Goal: Task Accomplishment & Management: Use online tool/utility

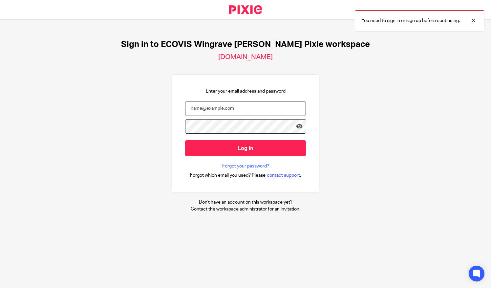
click at [238, 107] on input "email" at bounding box center [245, 108] width 121 height 15
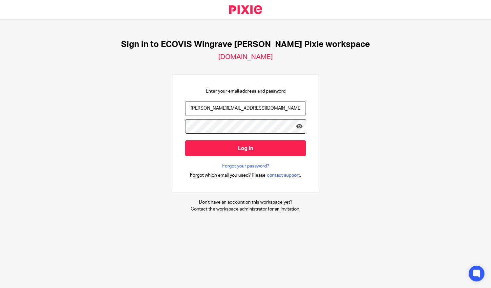
type input "sangavai.punnyaseelan@ecovis.co.uk"
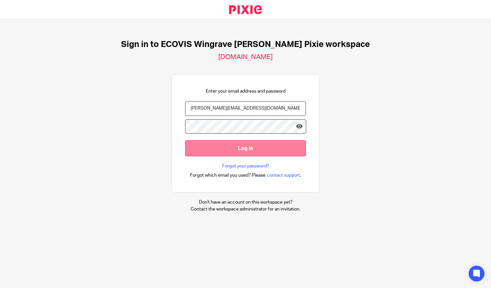
click at [210, 150] on input "Log in" at bounding box center [245, 148] width 121 height 16
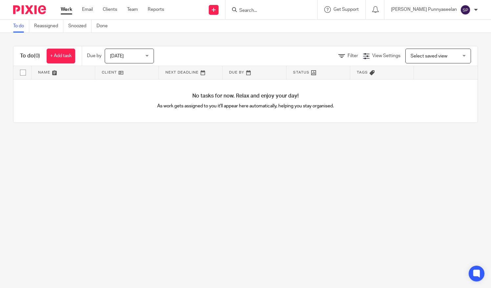
click at [294, 10] on input "Search" at bounding box center [267, 11] width 59 height 6
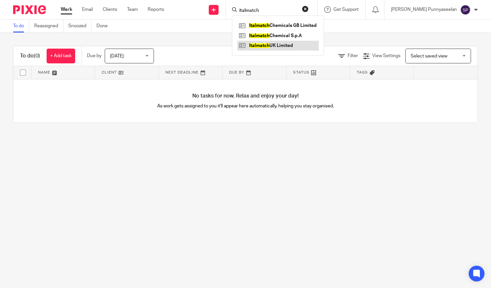
type input "italmatch"
click at [293, 45] on link at bounding box center [277, 46] width 81 height 10
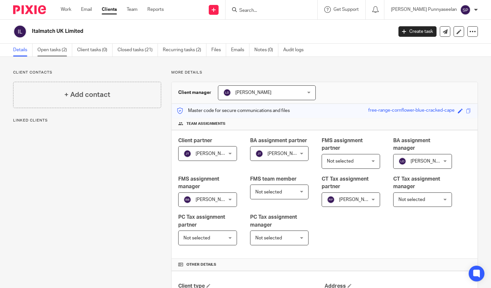
click at [50, 49] on link "Open tasks (2)" at bounding box center [54, 50] width 35 height 13
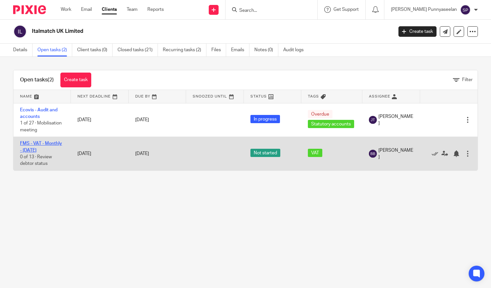
click at [41, 150] on link "FMS - VAT - Monthly - September 2025" at bounding box center [41, 146] width 42 height 11
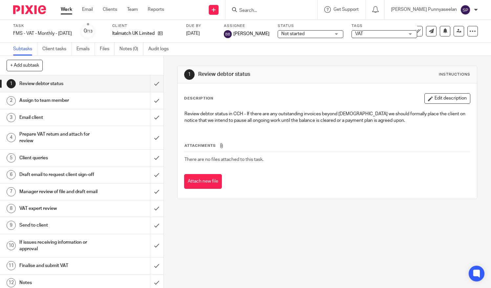
click at [70, 104] on h1 "Assign to team member" at bounding box center [60, 100] width 83 height 10
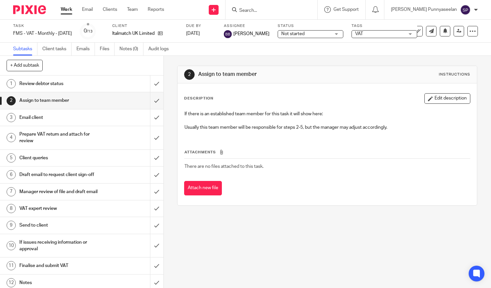
click at [69, 116] on h1 "Email client" at bounding box center [60, 117] width 83 height 10
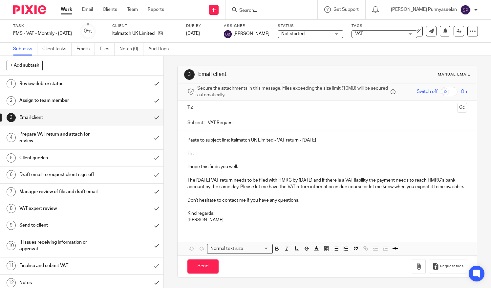
scroll to position [5, 0]
click at [53, 137] on h1 "Prepare VAT return and attach for review" at bounding box center [60, 137] width 83 height 17
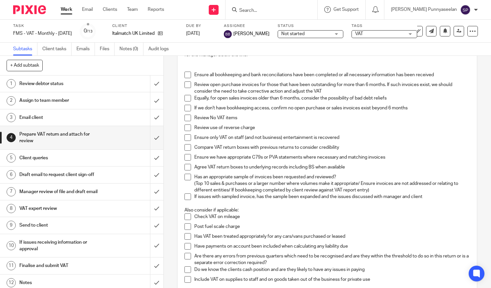
scroll to position [33, 0]
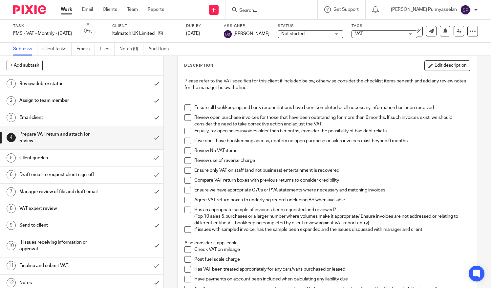
click at [186, 180] on span at bounding box center [187, 180] width 7 height 7
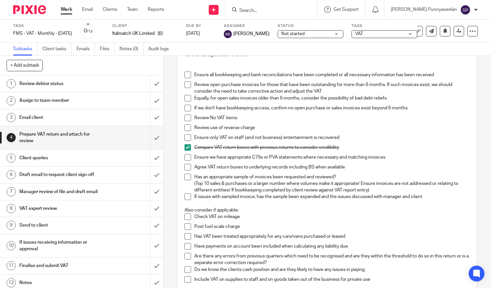
scroll to position [66, 0]
click at [188, 118] on span at bounding box center [187, 117] width 7 height 7
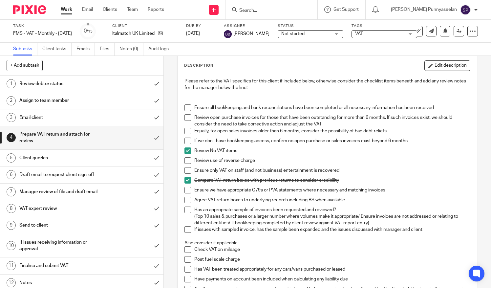
click at [185, 198] on span at bounding box center [187, 199] width 7 height 7
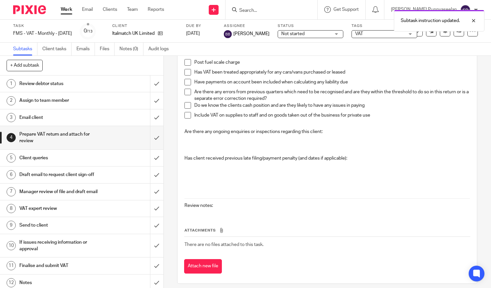
scroll to position [234, 0]
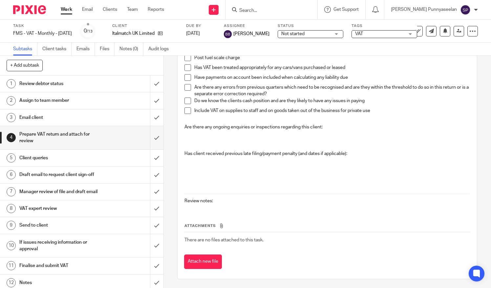
click at [192, 209] on div "Attachments There are no files attached to this task. Attach new file" at bounding box center [327, 239] width 286 height 60
click at [216, 199] on p "Review notes:" at bounding box center [326, 200] width 285 height 7
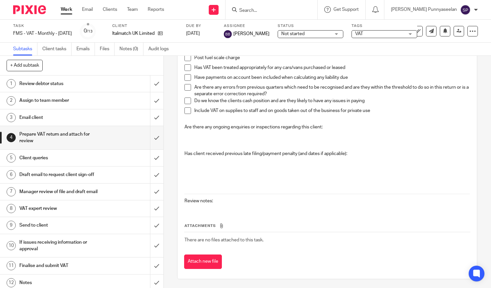
click at [204, 198] on p "Review notes:" at bounding box center [326, 200] width 285 height 7
click at [223, 200] on p "Review notes:" at bounding box center [326, 200] width 285 height 7
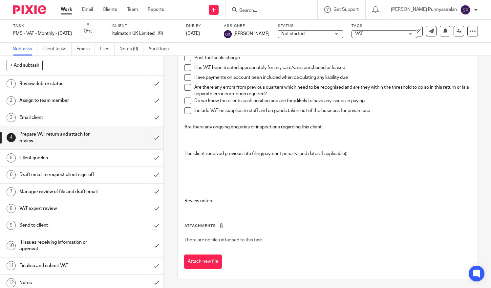
click at [205, 208] on div "Please refer to the VAT specifics for this client if included below, otherwise …" at bounding box center [327, 41] width 292 height 336
click at [216, 239] on span "There are no files attached to this task." at bounding box center [223, 239] width 79 height 5
click at [197, 207] on div "Please refer to the VAT specifics for this client if included below, otherwise …" at bounding box center [327, 41] width 292 height 336
click at [197, 203] on div "Please refer to the VAT specifics for this client if included below, otherwise …" at bounding box center [327, 41] width 292 height 336
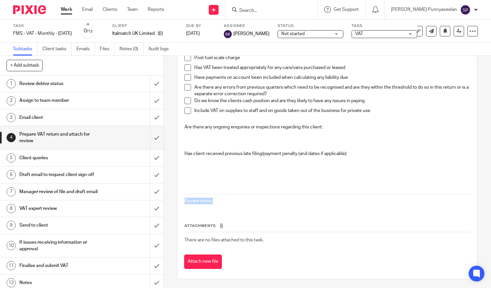
click at [197, 203] on div "Please refer to the VAT specifics for this client if included below, otherwise …" at bounding box center [327, 41] width 292 height 336
drag, startPoint x: 197, startPoint y: 203, endPoint x: 220, endPoint y: 205, distance: 23.3
click at [220, 205] on div "Please refer to the VAT specifics for this client if included below, otherwise …" at bounding box center [327, 41] width 292 height 336
click at [222, 200] on p "Review notes:" at bounding box center [326, 200] width 285 height 7
click at [240, 199] on p "Review notes:" at bounding box center [326, 200] width 285 height 7
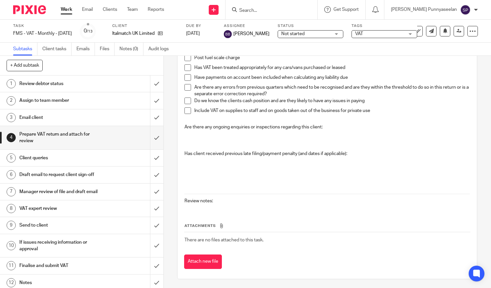
click at [254, 171] on p at bounding box center [326, 173] width 285 height 7
click at [266, 149] on div "Please refer to the VAT specifics for this client if included below, otherwise …" at bounding box center [327, 41] width 292 height 336
drag, startPoint x: 266, startPoint y: 149, endPoint x: 239, endPoint y: 130, distance: 32.9
click at [239, 130] on p at bounding box center [326, 133] width 285 height 7
click at [236, 124] on p "Are there any ongoing enquiries or inspections regarding this client:" at bounding box center [326, 127] width 285 height 7
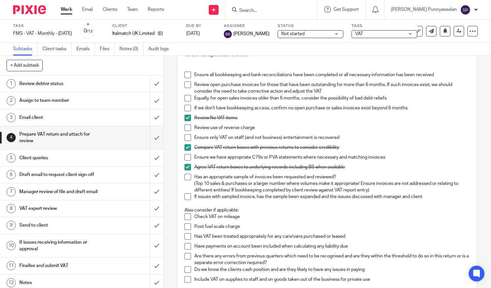
scroll to position [0, 0]
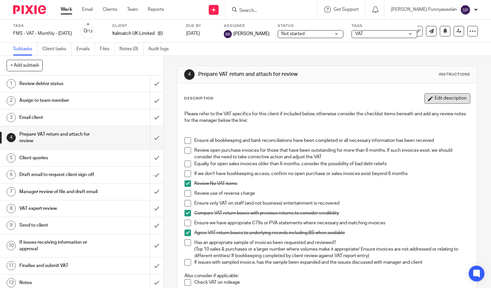
click at [431, 100] on button "Edit description" at bounding box center [447, 98] width 46 height 10
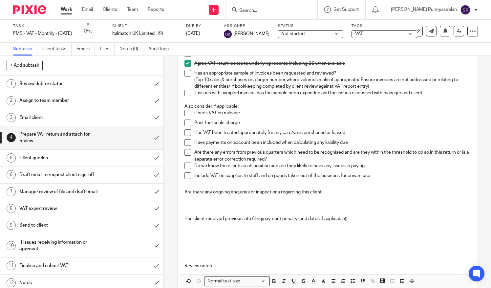
scroll to position [204, 0]
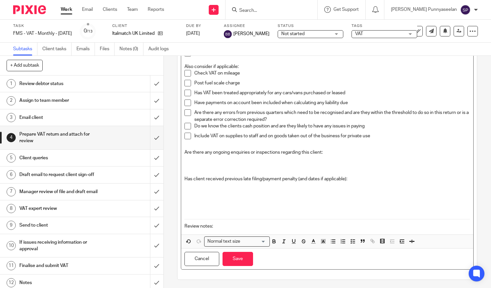
click at [220, 226] on p "Review notes:" at bounding box center [326, 226] width 285 height 7
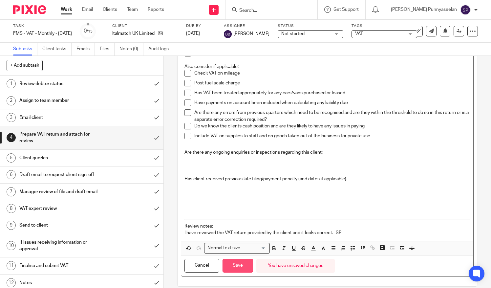
click at [236, 262] on button "Save" at bounding box center [237, 265] width 30 height 14
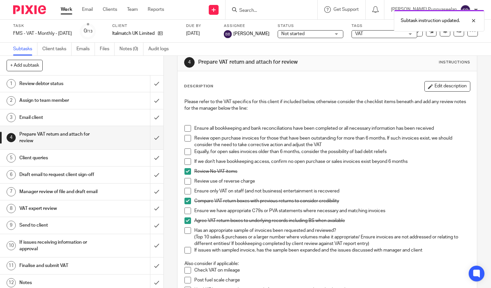
scroll to position [0, 0]
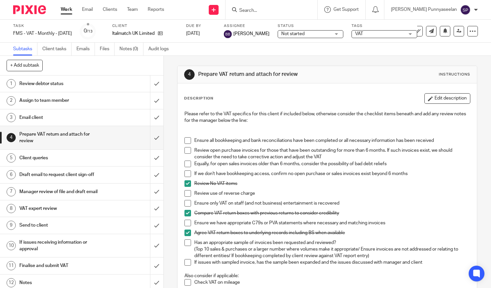
click at [79, 156] on h1 "Client queries" at bounding box center [60, 158] width 83 height 10
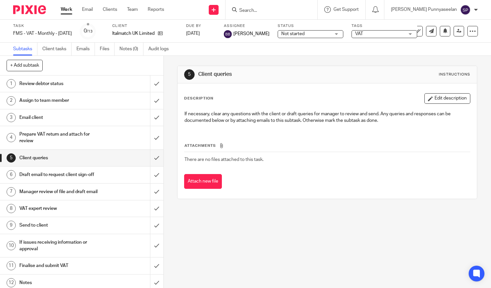
click at [40, 174] on h1 "Draft email to request client sign-off" at bounding box center [60, 175] width 83 height 10
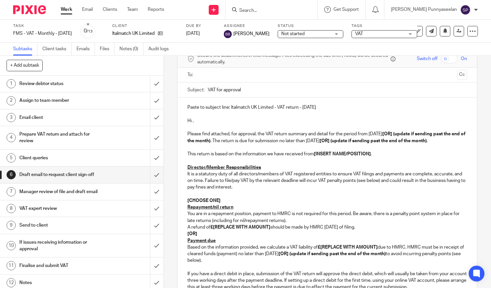
scroll to position [66, 0]
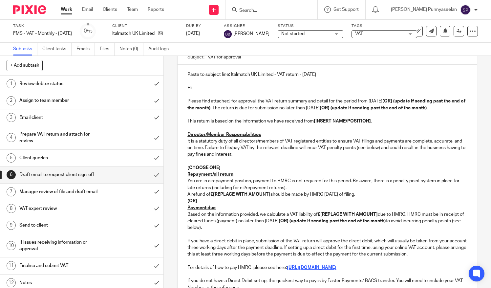
click at [243, 108] on p "Please find attached, for approval, the VAT return summary and detail for the p…" at bounding box center [326, 104] width 279 height 13
drag, startPoint x: 243, startPoint y: 107, endPoint x: 404, endPoint y: 101, distance: 161.4
click at [404, 101] on p "Please find attached, for approval, the VAT return summary and detail for the p…" at bounding box center [326, 104] width 279 height 13
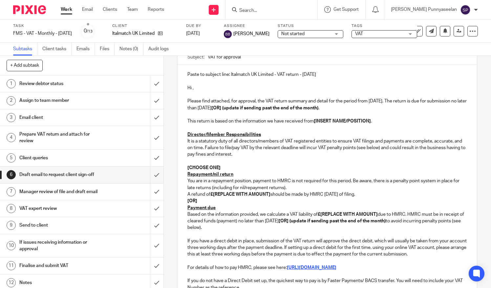
click at [318, 106] on strong "[OR] (update if sending past the end of the month)" at bounding box center [264, 108] width 107 height 5
drag, startPoint x: 373, startPoint y: 106, endPoint x: 266, endPoint y: 108, distance: 106.3
click at [266, 108] on strong "[OR] (update if sending past the end of the month)" at bounding box center [264, 108] width 107 height 5
click at [369, 121] on strong "[INSERT NAME/POSITION]" at bounding box center [342, 121] width 57 height 5
click at [321, 120] on strong "Sam" at bounding box center [332, 121] width 37 height 5
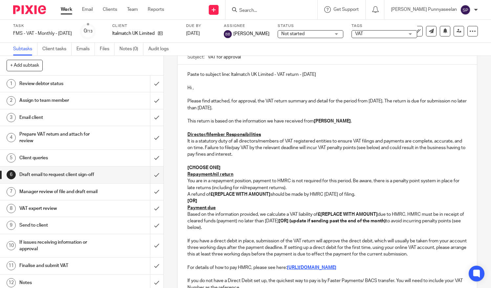
scroll to position [98, 0]
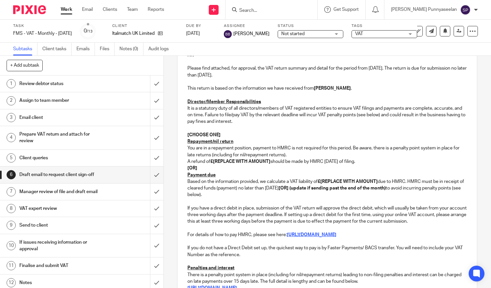
click at [185, 172] on div "Paste to subject line: Italmatch UK Limited - VAT return - September 2024 Hi , …" at bounding box center [326, 184] width 299 height 304
click at [187, 173] on u "Payment due" at bounding box center [201, 174] width 28 height 5
click at [187, 169] on strong "[OR]" at bounding box center [192, 168] width 10 height 5
drag, startPoint x: 185, startPoint y: 168, endPoint x: 200, endPoint y: 170, distance: 15.2
click at [200, 170] on p "[OR]" at bounding box center [326, 168] width 279 height 7
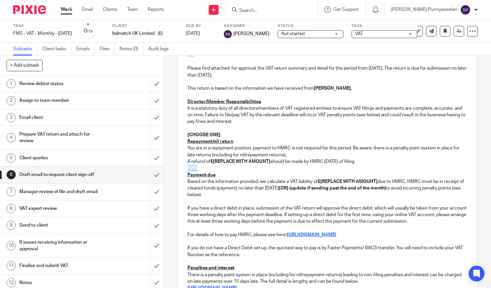
click at [214, 170] on p "[OR]" at bounding box center [326, 168] width 279 height 7
click at [269, 160] on p "A refund of £[REPLACE WITH AMOUNT] should be made by HMRC within 6 weeks of fil…" at bounding box center [326, 161] width 279 height 7
drag, startPoint x: 220, startPoint y: 132, endPoint x: 182, endPoint y: 132, distance: 38.7
click at [182, 132] on div "Paste to subject line: Italmatch UK Limited - VAT return - September 2024 Hi , …" at bounding box center [326, 184] width 299 height 304
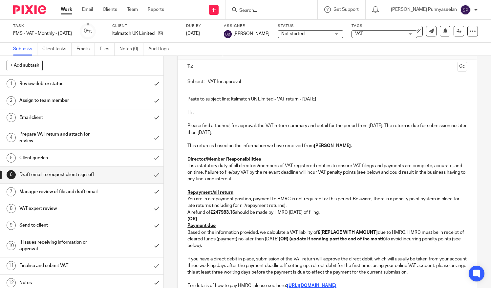
scroll to position [74, 0]
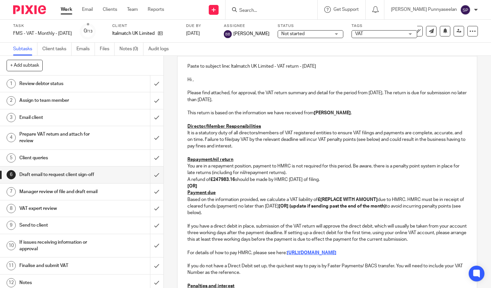
click at [185, 185] on div "Paste to subject line: Italmatch UK Limited - VAT return - September 2024 Hi , …" at bounding box center [326, 204] width 299 height 297
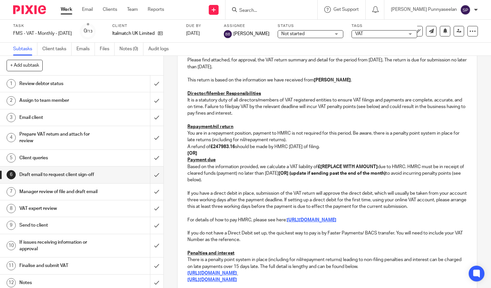
scroll to position [139, 0]
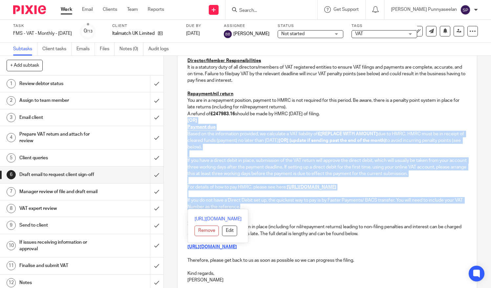
drag, startPoint x: 253, startPoint y: 206, endPoint x: 184, endPoint y: 119, distance: 111.5
click at [184, 119] on div "Paste to subject line: Italmatch UK Limited - VAT return - September 2024 Hi , …" at bounding box center [326, 139] width 299 height 297
click at [262, 205] on p "If you do not have a Direct Debit set up, the quickest way to pay is by Faster …" at bounding box center [326, 203] width 279 height 13
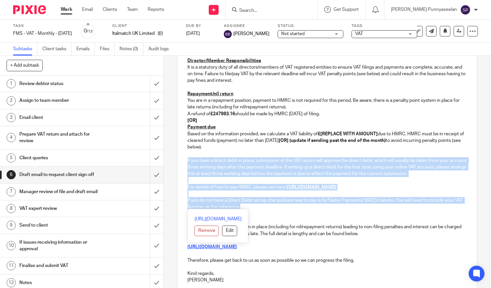
drag, startPoint x: 253, startPoint y: 206, endPoint x: 183, endPoint y: 158, distance: 85.1
click at [183, 158] on div "Paste to subject line: Italmatch UK Limited - VAT return - September 2024 Hi , …" at bounding box center [326, 139] width 299 height 297
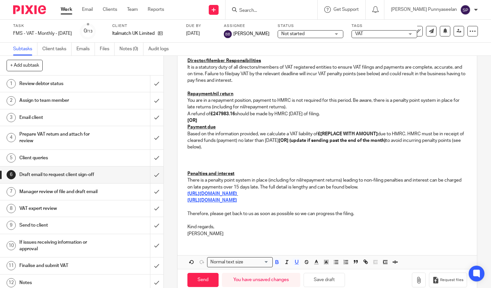
drag, startPoint x: 250, startPoint y: 146, endPoint x: 184, endPoint y: 121, distance: 70.2
click at [184, 121] on div "Paste to subject line: Italmatch UK Limited - VAT return - September 2024 Hi , …" at bounding box center [326, 116] width 299 height 251
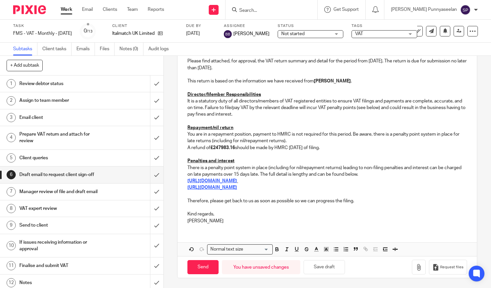
scroll to position [104, 0]
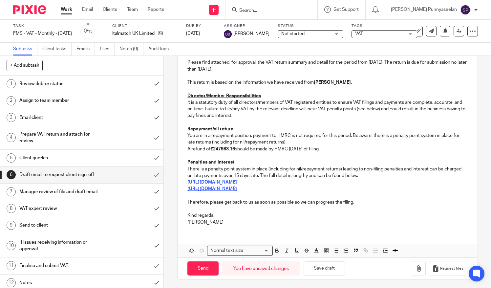
click at [207, 220] on p "Sangavai" at bounding box center [326, 222] width 279 height 7
click at [270, 222] on p at bounding box center [326, 222] width 279 height 7
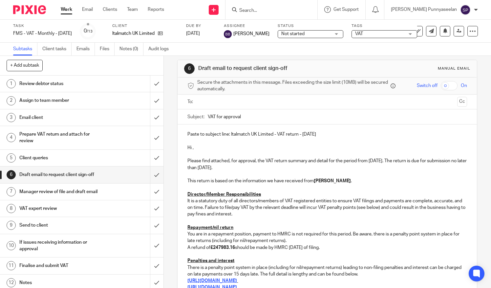
scroll to position [0, 0]
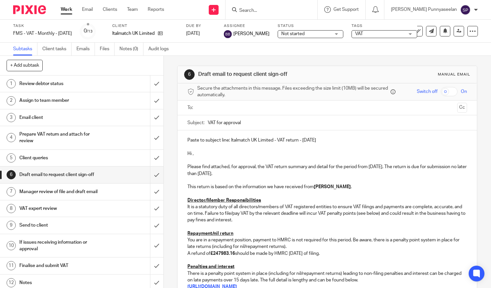
click at [229, 140] on p "Paste to subject line: Italmatch UK Limited - VAT return - September 2024" at bounding box center [326, 140] width 279 height 7
click at [227, 139] on p "Paste to subject line: Italmatch UK Limited - VAT return - September 2024" at bounding box center [326, 140] width 279 height 7
click at [230, 139] on p "Paste to subject line: Italmatch UK Limited - VAT return - September 2024" at bounding box center [326, 140] width 279 height 7
click at [336, 137] on p "Paste to subject line: Italmatch UK Limited - VAT return - September 2024" at bounding box center [326, 140] width 279 height 7
drag, startPoint x: 339, startPoint y: 138, endPoint x: 228, endPoint y: 138, distance: 111.2
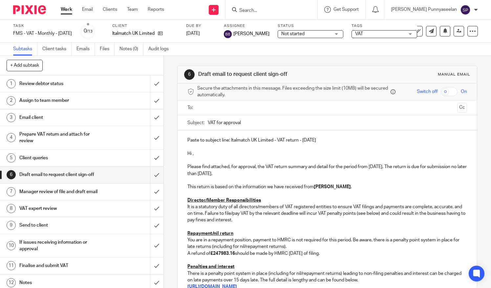
click at [228, 138] on p "Paste to subject line: Italmatch UK Limited - VAT return - September 2025" at bounding box center [326, 140] width 279 height 7
copy p "Italmatch UK Limited - VAT return - September 2025"
drag, startPoint x: 255, startPoint y: 124, endPoint x: 187, endPoint y: 119, distance: 68.0
click at [193, 120] on div "Subject: VAT for approval" at bounding box center [326, 122] width 279 height 15
paste input "Italmatch UK Limited - VAT return - September 2025"
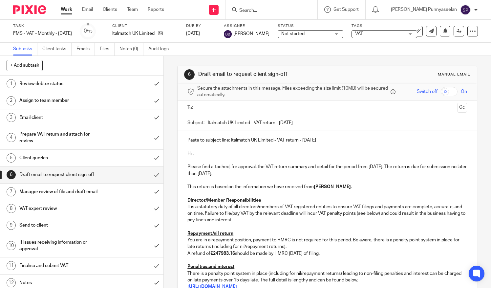
type input "Italmatch UK Limited - VAT return - September 2025"
drag, startPoint x: 342, startPoint y: 138, endPoint x: 178, endPoint y: 132, distance: 163.8
click at [179, 132] on div "Paste to subject line: Italmatch UK Limited - VAT return - September 2025 Hi , …" at bounding box center [326, 232] width 299 height 204
click at [191, 147] on p "Hi ," at bounding box center [326, 149] width 279 height 13
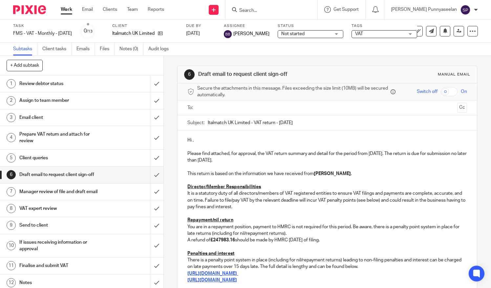
click at [401, 152] on p "Please find attached, for approval, the VAT return summary and detail for the p…" at bounding box center [326, 156] width 279 height 13
click at [372, 177] on p at bounding box center [326, 180] width 279 height 7
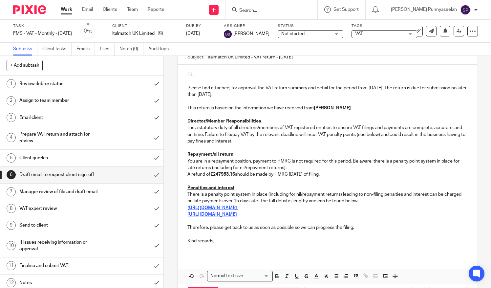
scroll to position [91, 0]
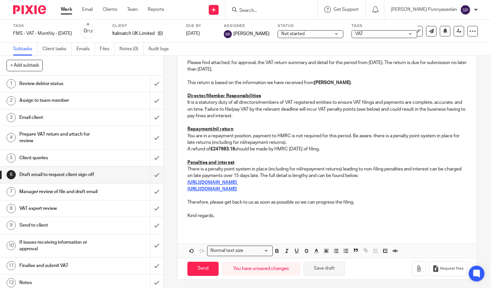
click at [335, 267] on button "Save draft" at bounding box center [323, 268] width 41 height 14
click at [82, 157] on h1 "Client queries" at bounding box center [60, 158] width 83 height 10
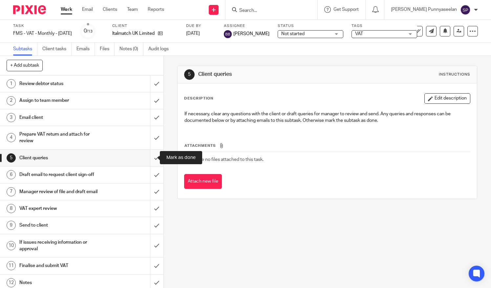
click at [150, 159] on input "submit" at bounding box center [81, 158] width 163 height 16
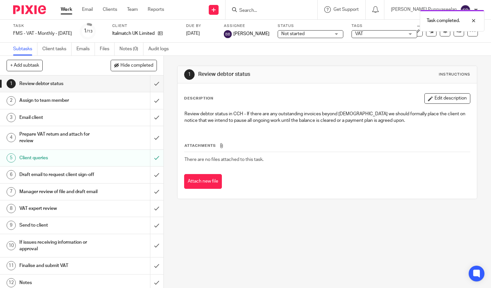
click at [78, 132] on h1 "Prepare VAT return and attach for review" at bounding box center [60, 137] width 83 height 17
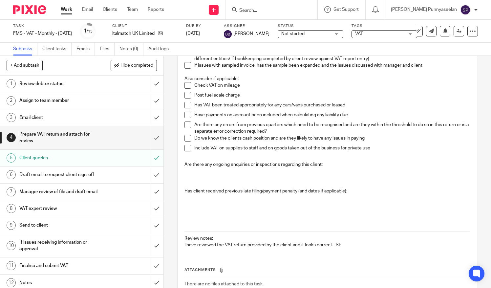
scroll to position [241, 0]
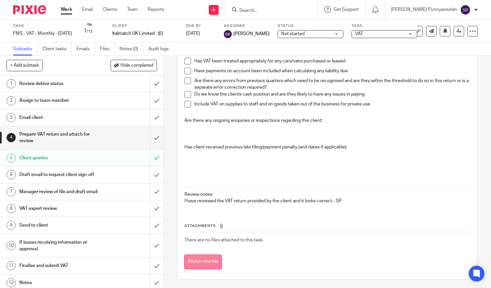
click at [208, 262] on button "Attach new file" at bounding box center [203, 261] width 38 height 15
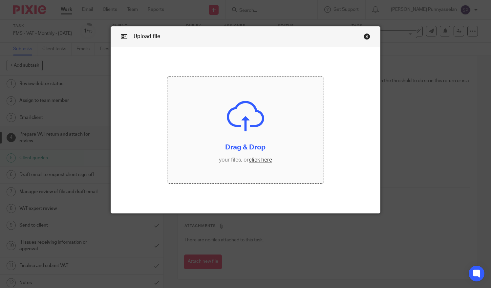
click at [242, 129] on input "file" at bounding box center [245, 130] width 156 height 106
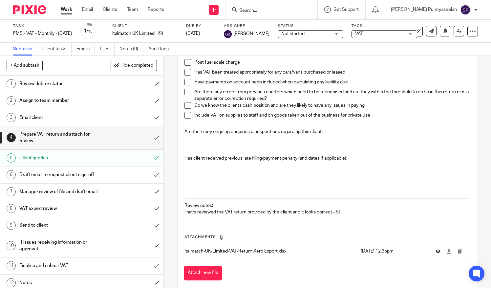
scroll to position [241, 0]
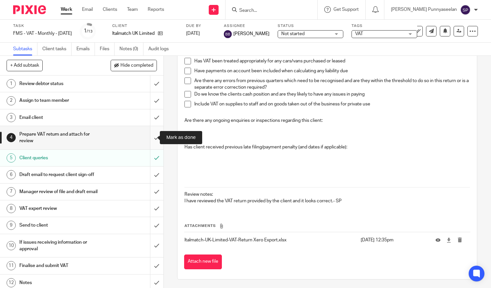
click at [151, 140] on input "submit" at bounding box center [81, 137] width 163 height 23
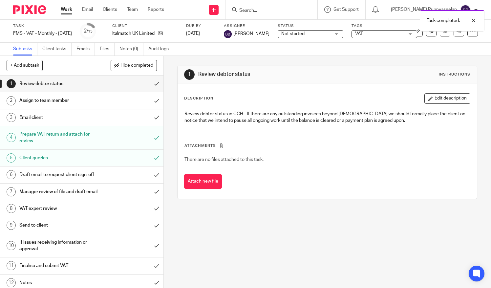
click at [89, 174] on h1 "Draft email to request client sign-off" at bounding box center [60, 175] width 83 height 10
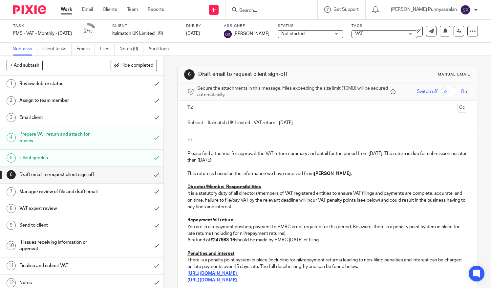
scroll to position [33, 0]
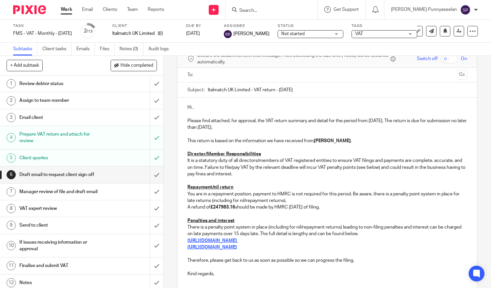
click at [218, 207] on strong "£247983.16" at bounding box center [222, 207] width 25 height 5
click at [219, 208] on strong "£247983.16" at bounding box center [222, 207] width 25 height 5
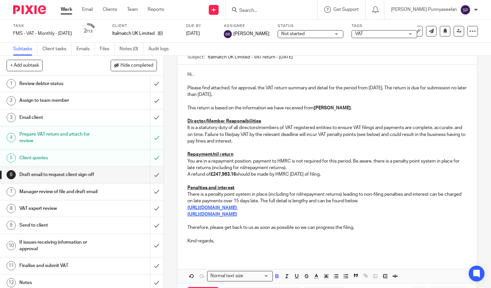
scroll to position [91, 0]
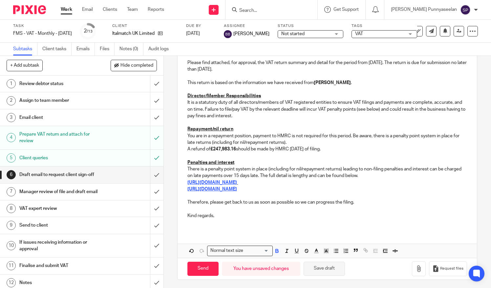
click at [327, 271] on button "Save draft" at bounding box center [323, 268] width 41 height 14
click at [151, 174] on input "submit" at bounding box center [81, 174] width 163 height 16
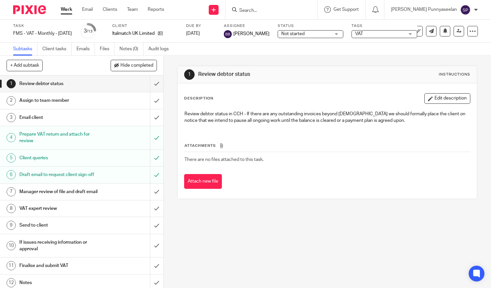
click at [91, 174] on h1 "Draft email to request client sign-off" at bounding box center [60, 175] width 83 height 10
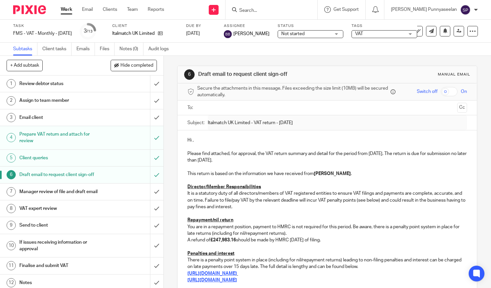
scroll to position [66, 0]
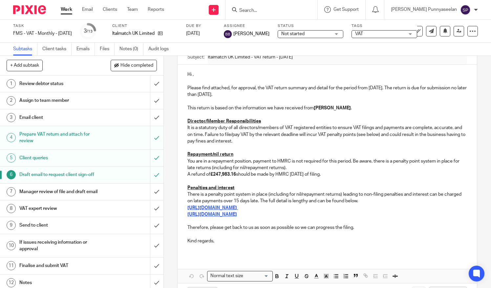
click at [35, 157] on h1 "Client queries" at bounding box center [60, 158] width 83 height 10
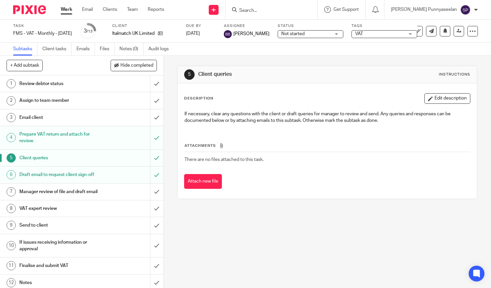
click at [75, 137] on h1 "Prepare VAT return and attach for review" at bounding box center [60, 137] width 83 height 17
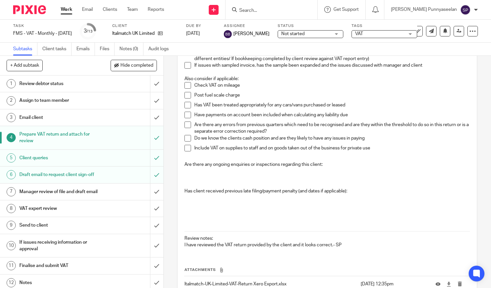
scroll to position [241, 0]
